Goal: Use online tool/utility: Utilize a website feature to perform a specific function

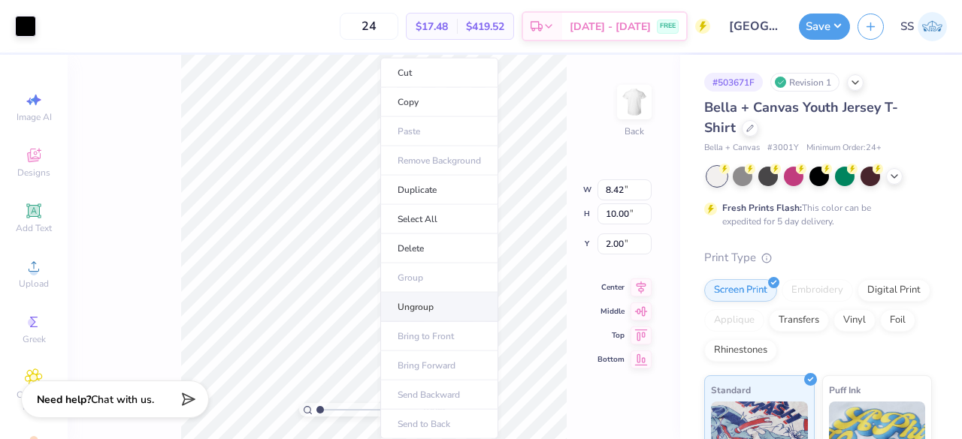
click at [406, 303] on li "Ungroup" at bounding box center [439, 307] width 118 height 29
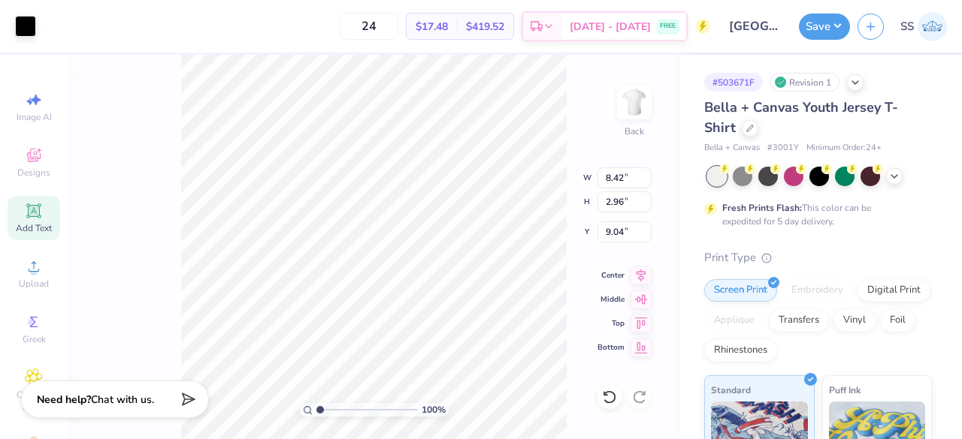
click at [32, 220] on div "Add Text" at bounding box center [34, 218] width 53 height 44
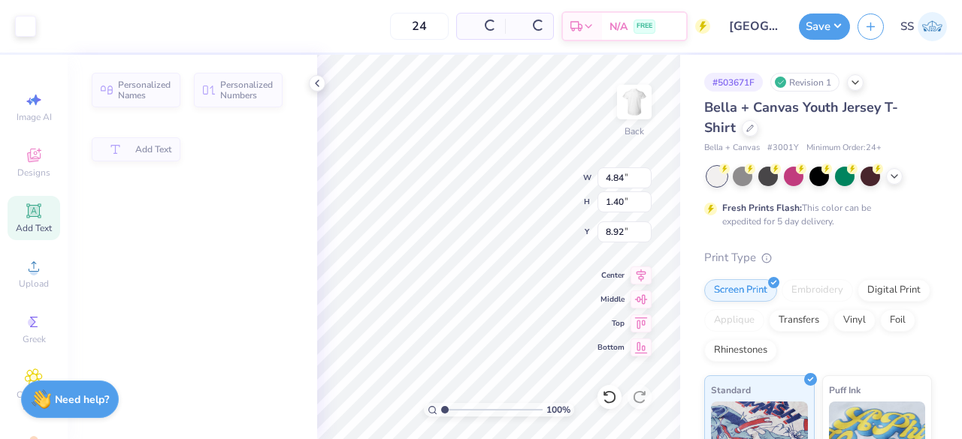
type input "4.84"
type input "1.40"
type input "8.92"
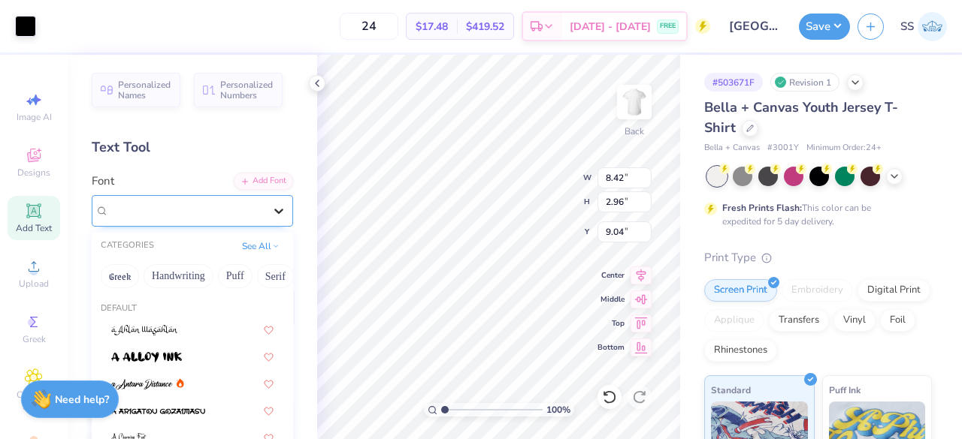
click at [274, 209] on icon at bounding box center [278, 211] width 9 height 5
click at [185, 353] on div at bounding box center [192, 357] width 162 height 16
click at [179, 213] on div "a Alloy Ink" at bounding box center [186, 210] width 158 height 23
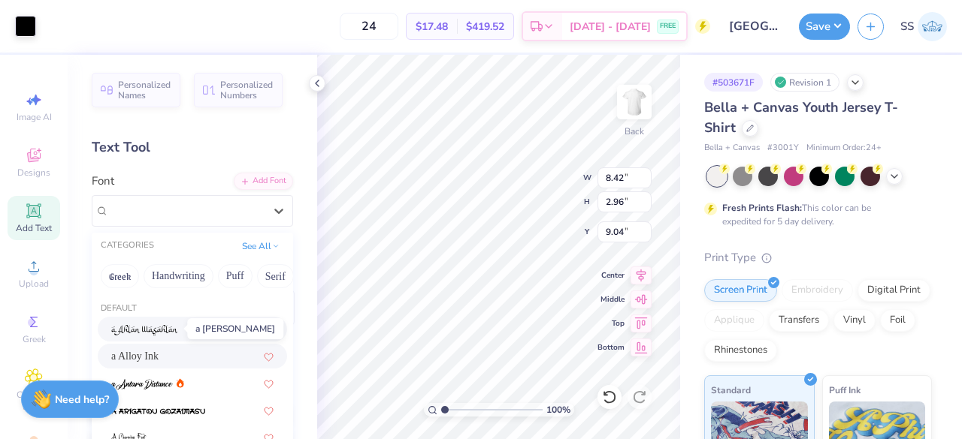
click at [149, 330] on img at bounding box center [144, 330] width 67 height 11
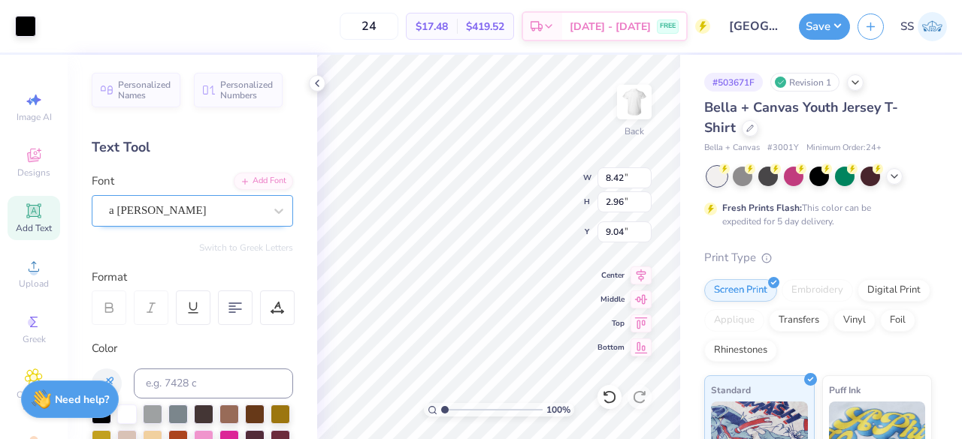
click at [171, 201] on div at bounding box center [186, 211] width 155 height 20
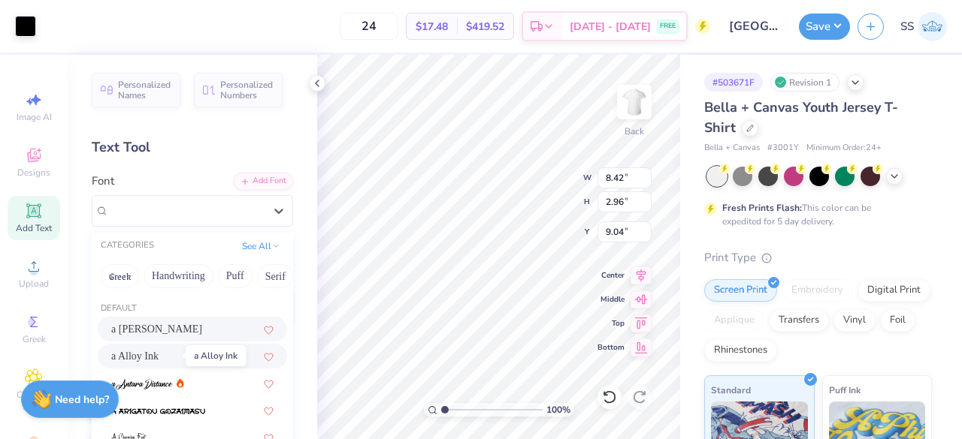
click at [159, 349] on span "a Alloy Ink" at bounding box center [134, 357] width 47 height 16
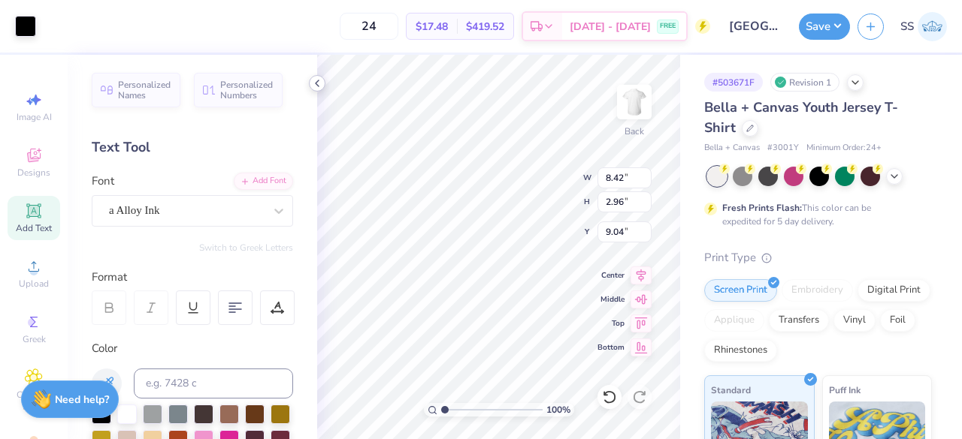
click at [312, 79] on icon at bounding box center [317, 83] width 12 height 12
